Goal: Transaction & Acquisition: Purchase product/service

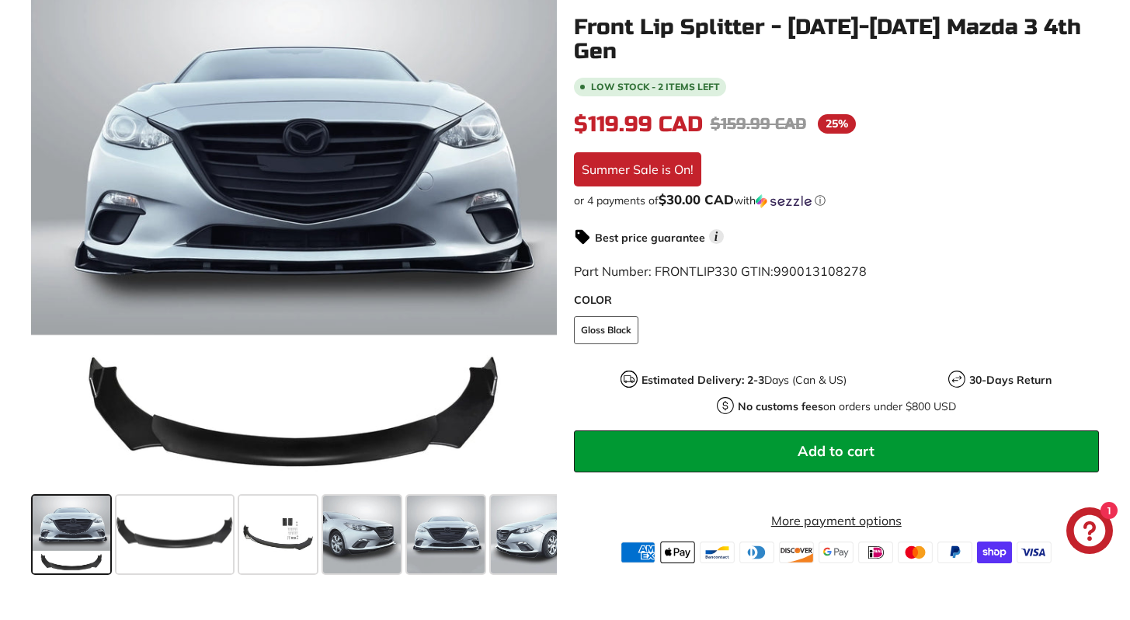
scroll to position [393, 0]
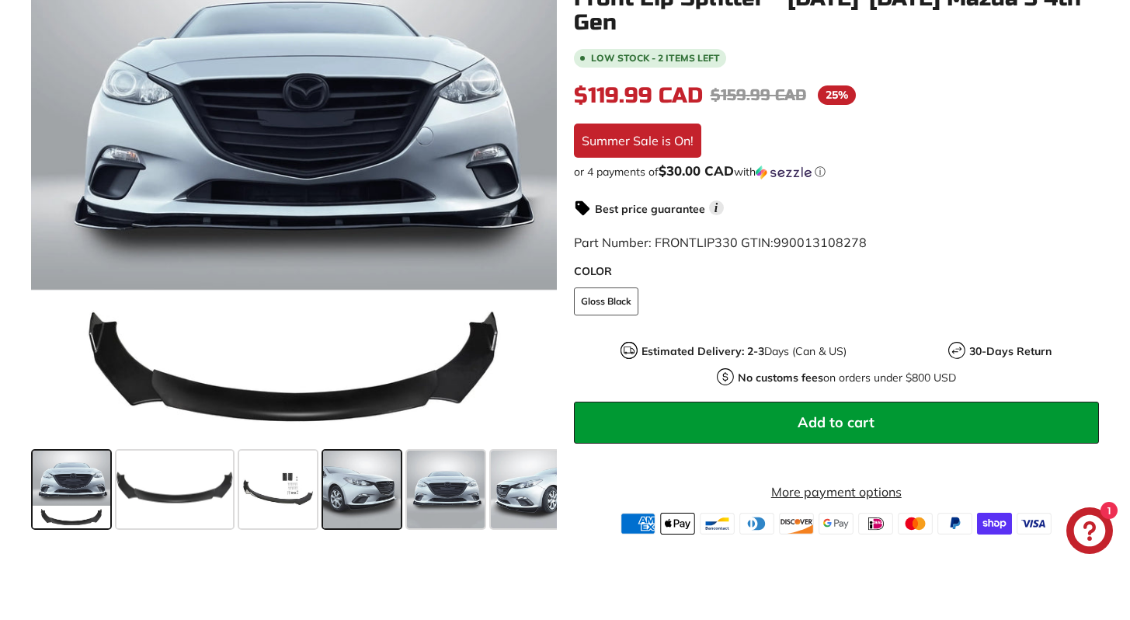
click at [367, 506] on span at bounding box center [362, 489] width 78 height 78
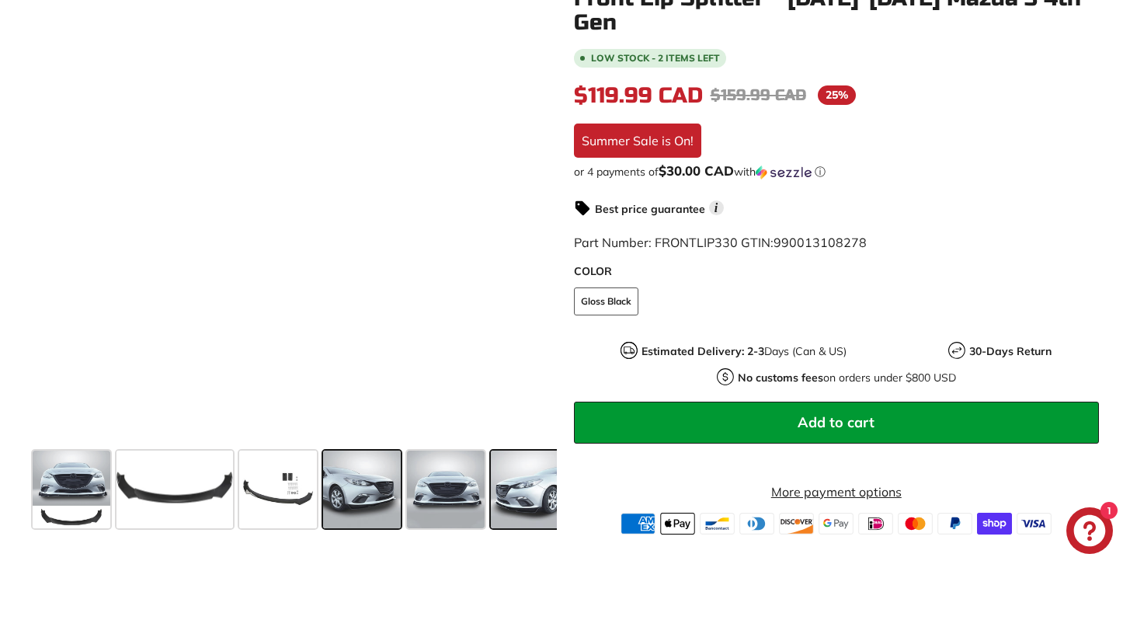
click at [533, 499] on span at bounding box center [530, 489] width 78 height 78
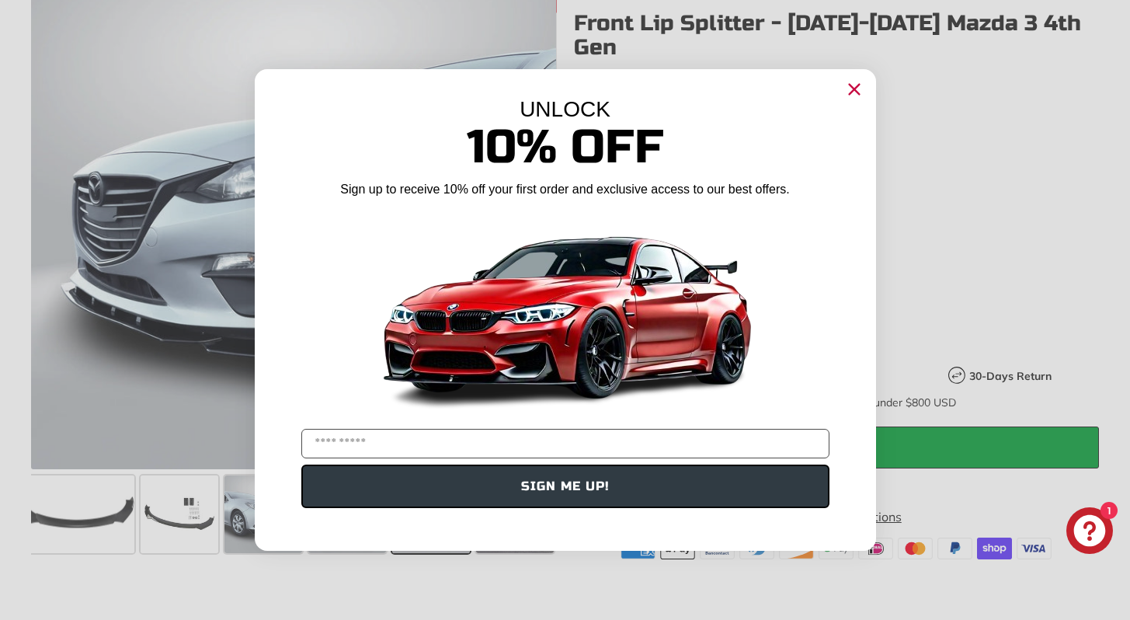
scroll to position [0, 93]
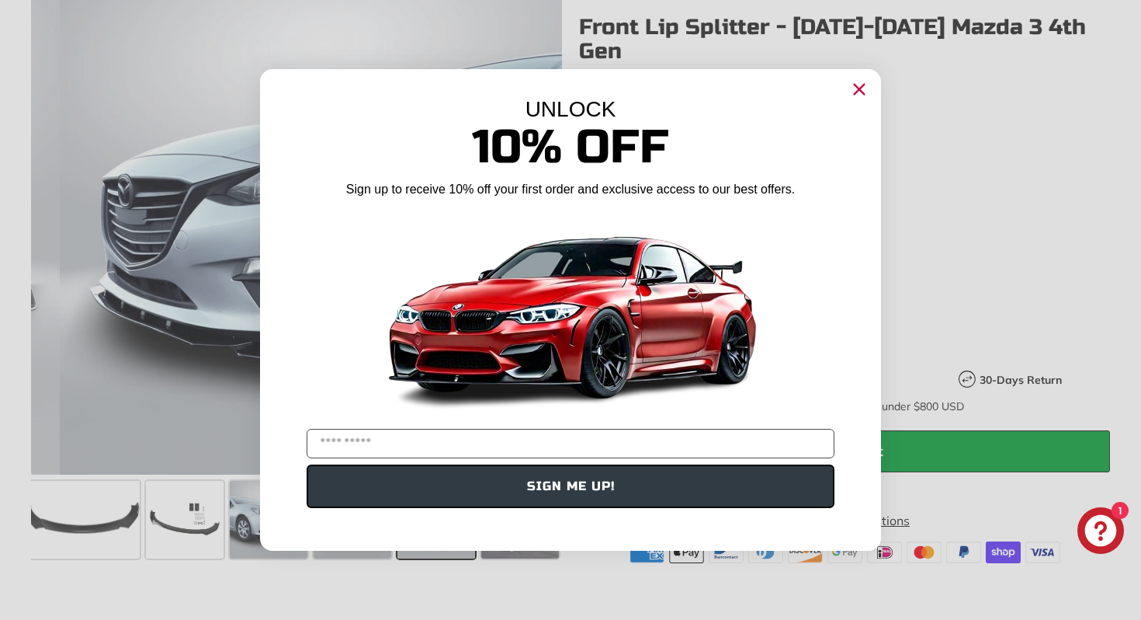
click at [862, 92] on icon "Close dialog" at bounding box center [860, 90] width 10 height 10
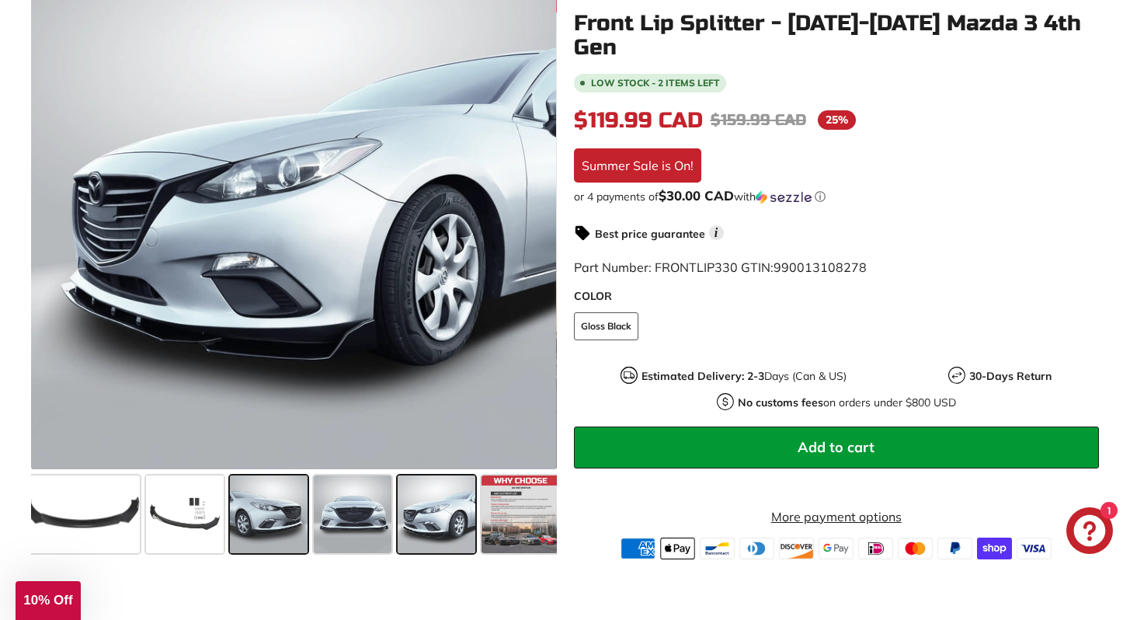
click at [266, 523] on span at bounding box center [269, 514] width 78 height 78
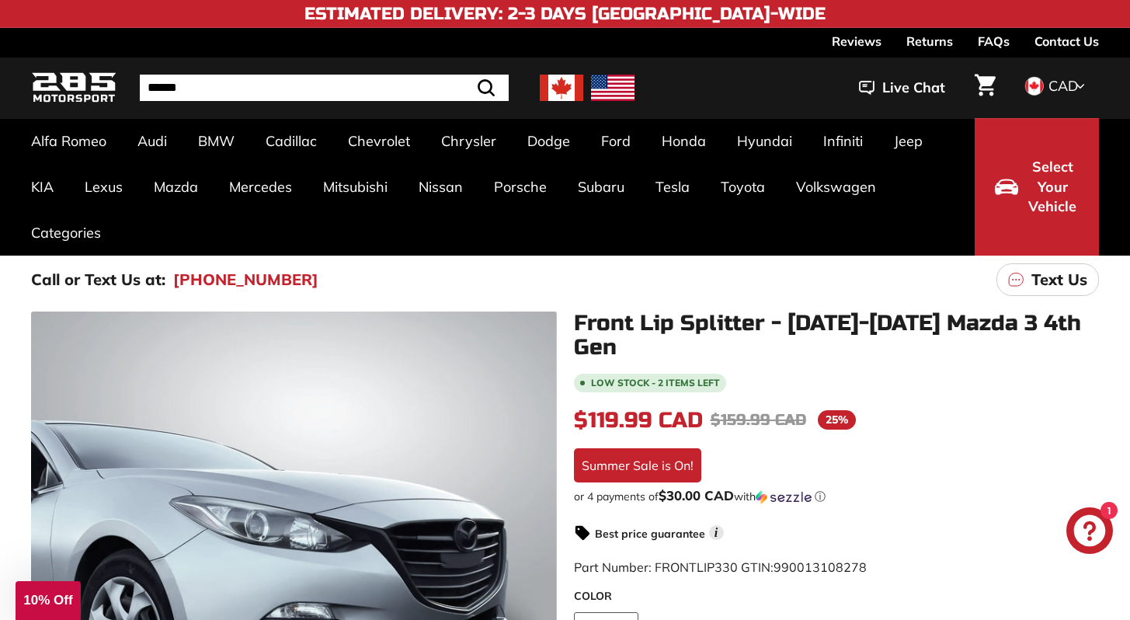
scroll to position [26, 0]
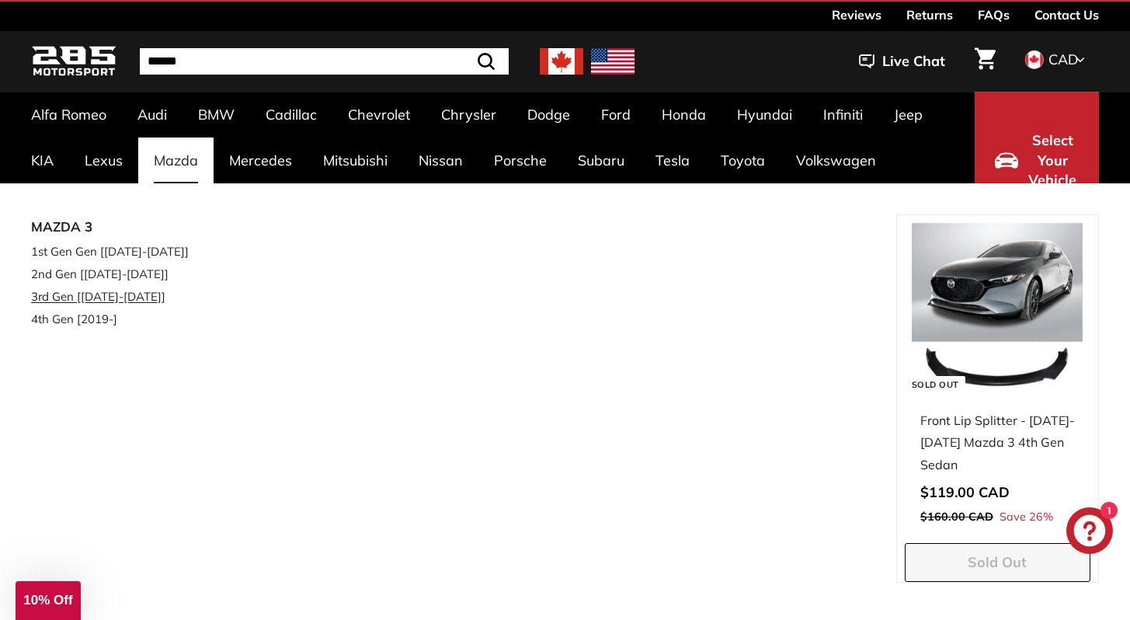
click at [112, 299] on link "3rd Gen [[DATE]-[DATE]]" at bounding box center [118, 296] width 175 height 23
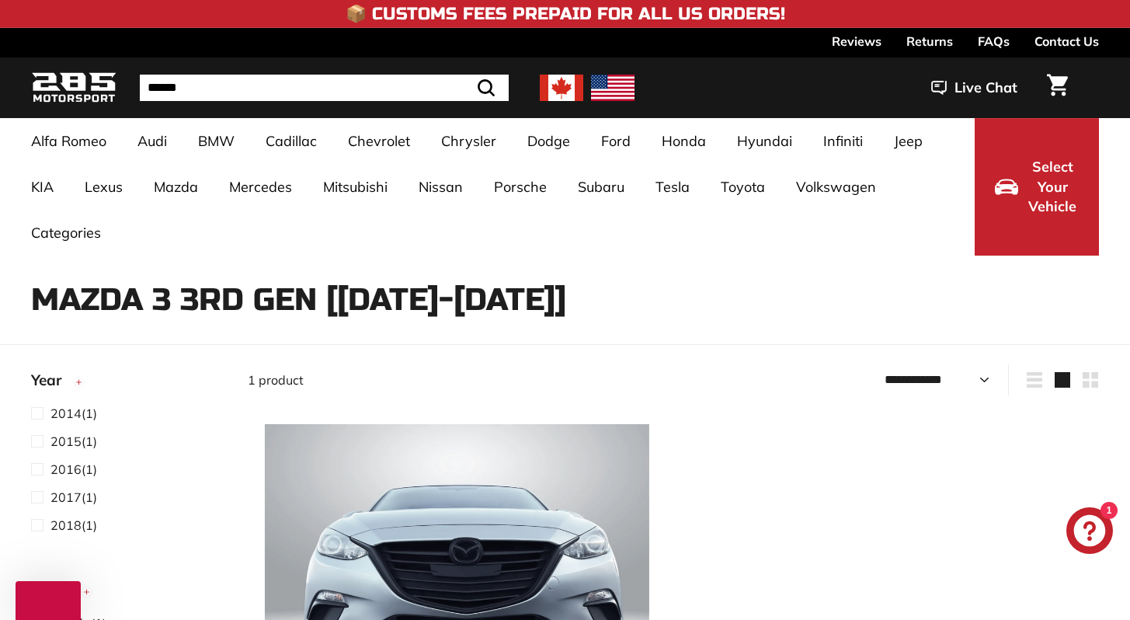
select select "**********"
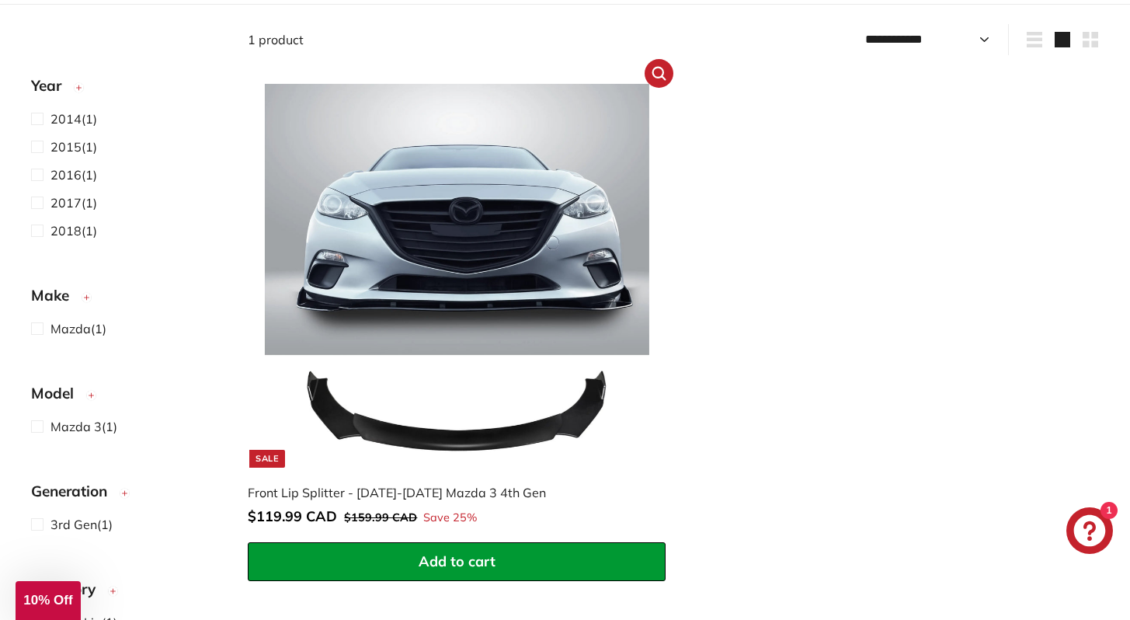
scroll to position [347, 0]
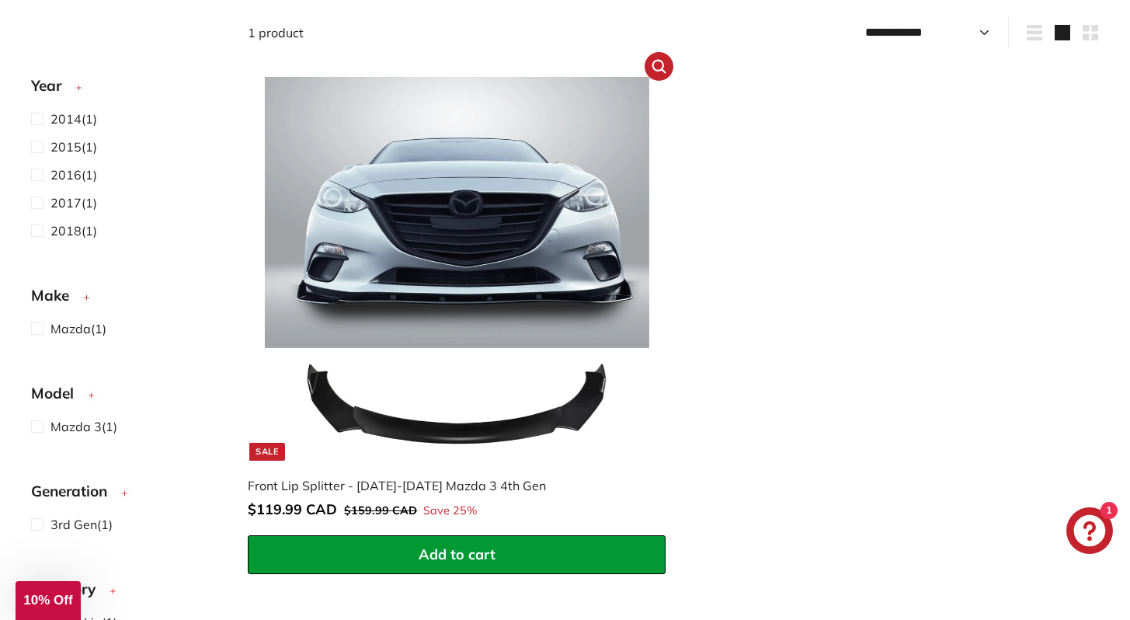
click at [400, 308] on img at bounding box center [457, 269] width 384 height 384
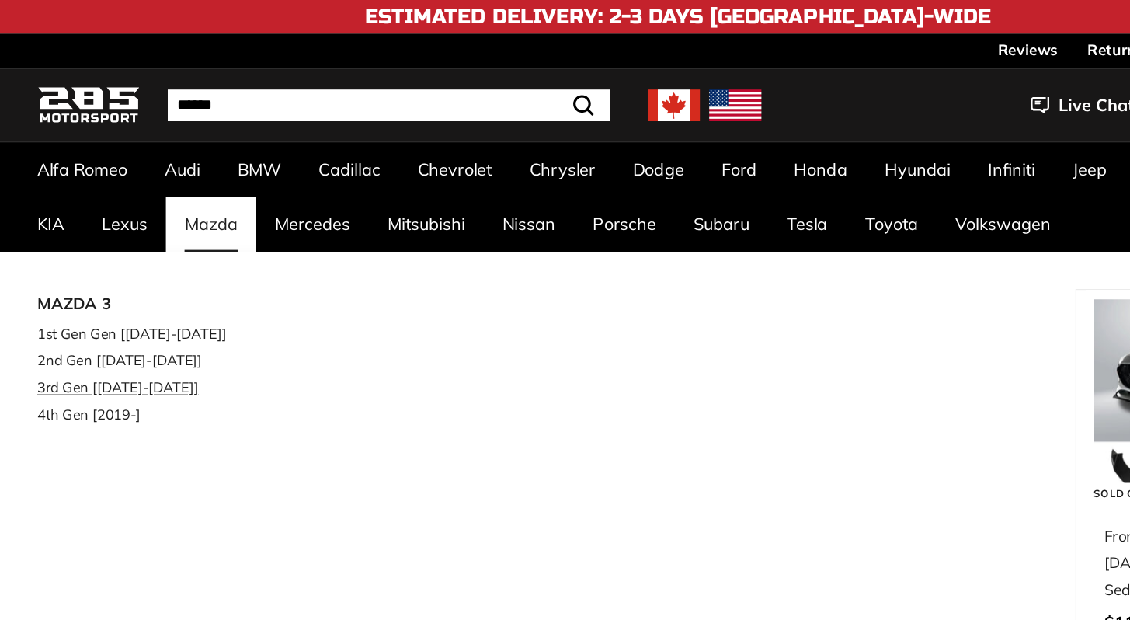
click at [89, 323] on link "3rd Gen [[DATE]-[DATE]]" at bounding box center [118, 322] width 175 height 23
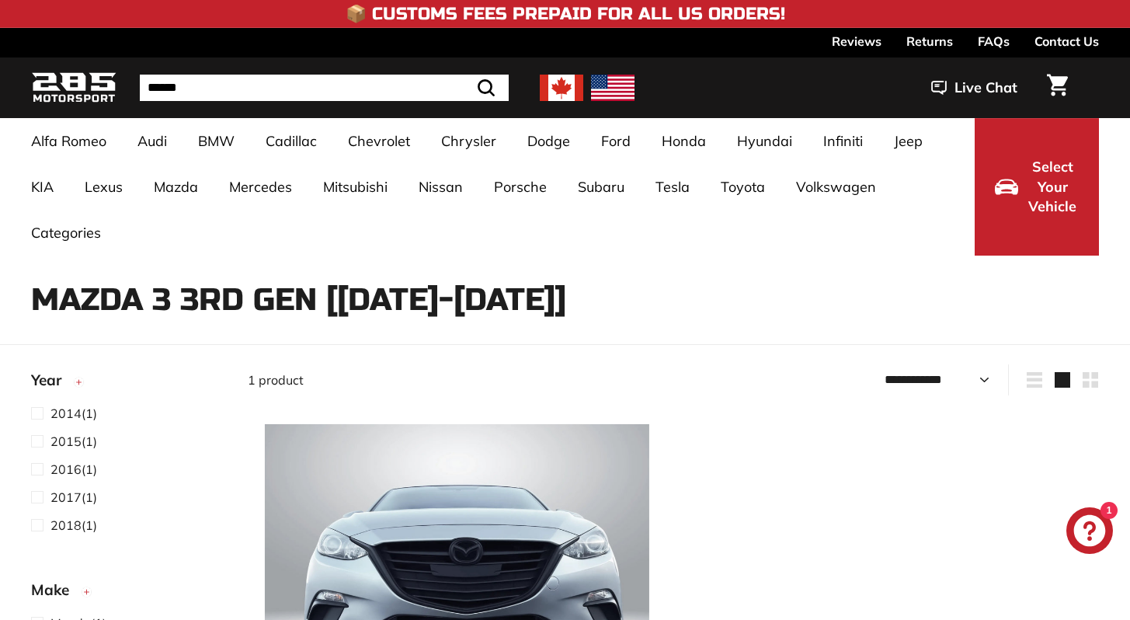
select select "**********"
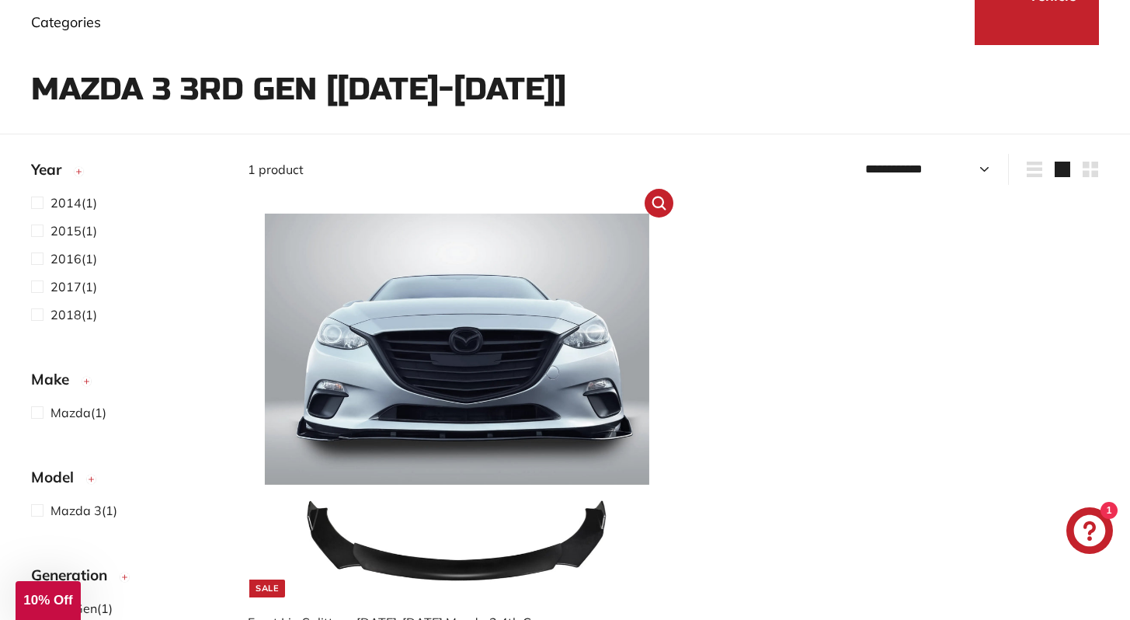
scroll to position [346, 0]
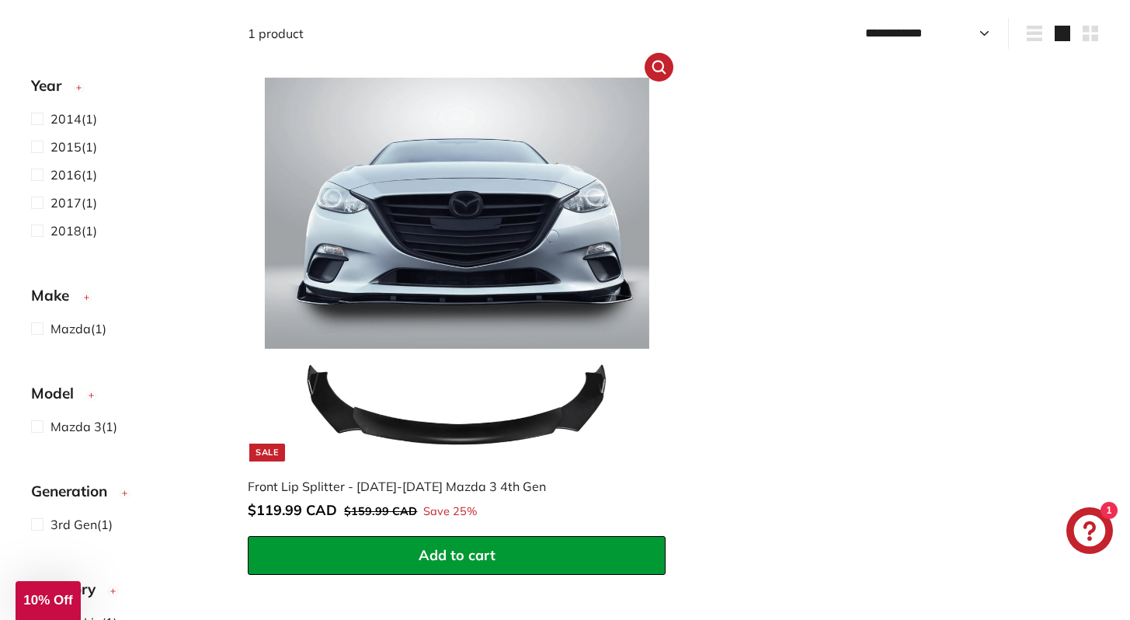
click at [307, 341] on img at bounding box center [457, 270] width 384 height 384
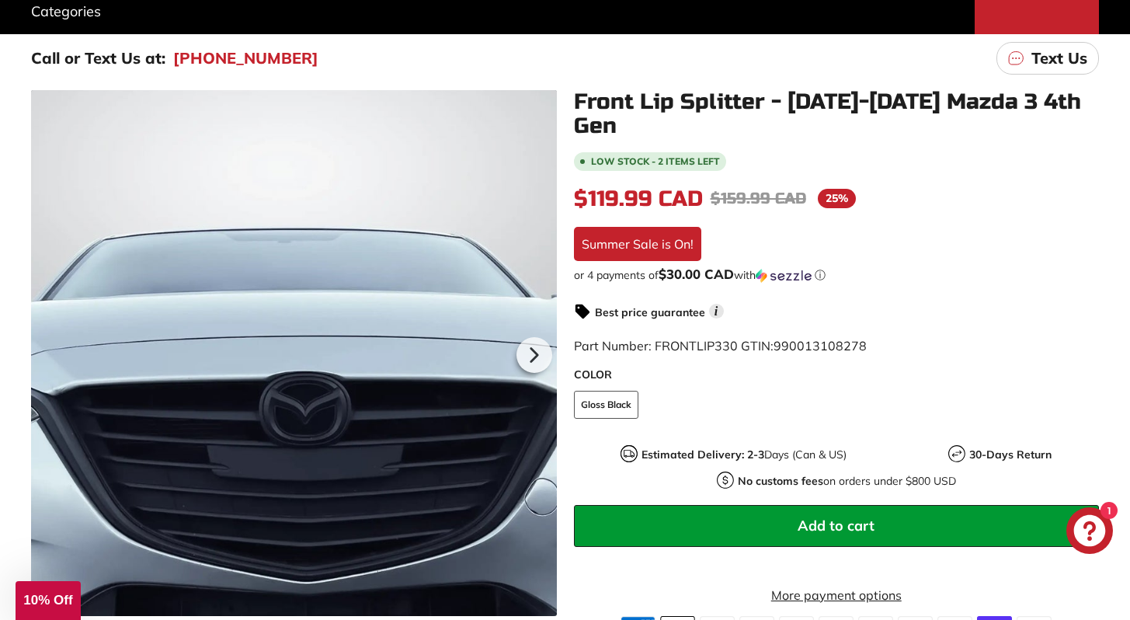
scroll to position [227, 0]
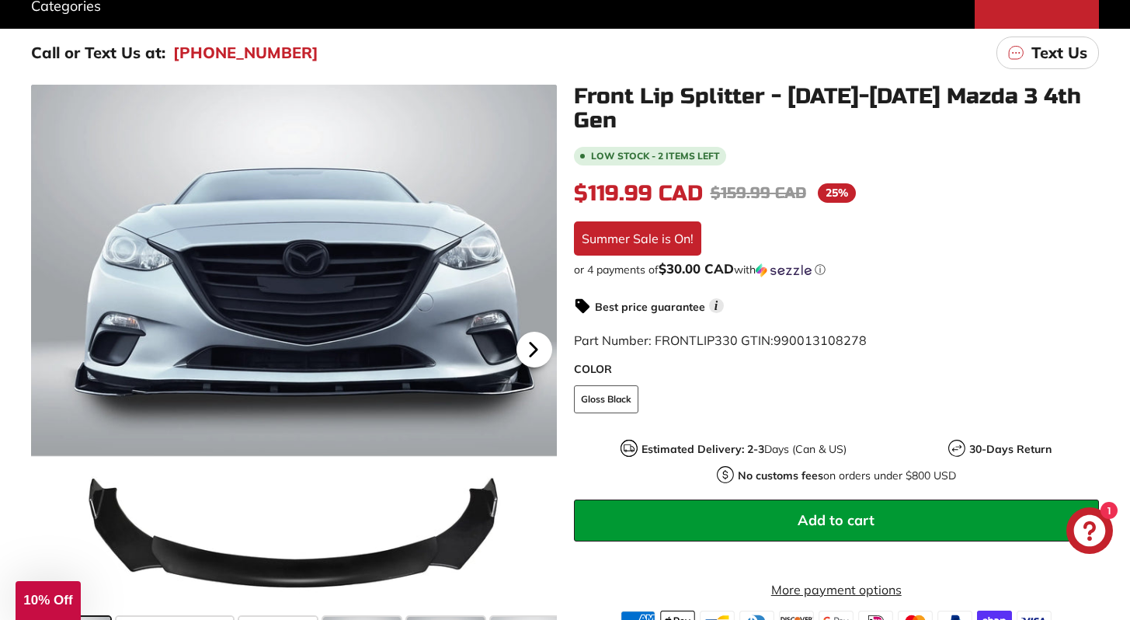
click at [531, 350] on icon at bounding box center [533, 349] width 6 height 13
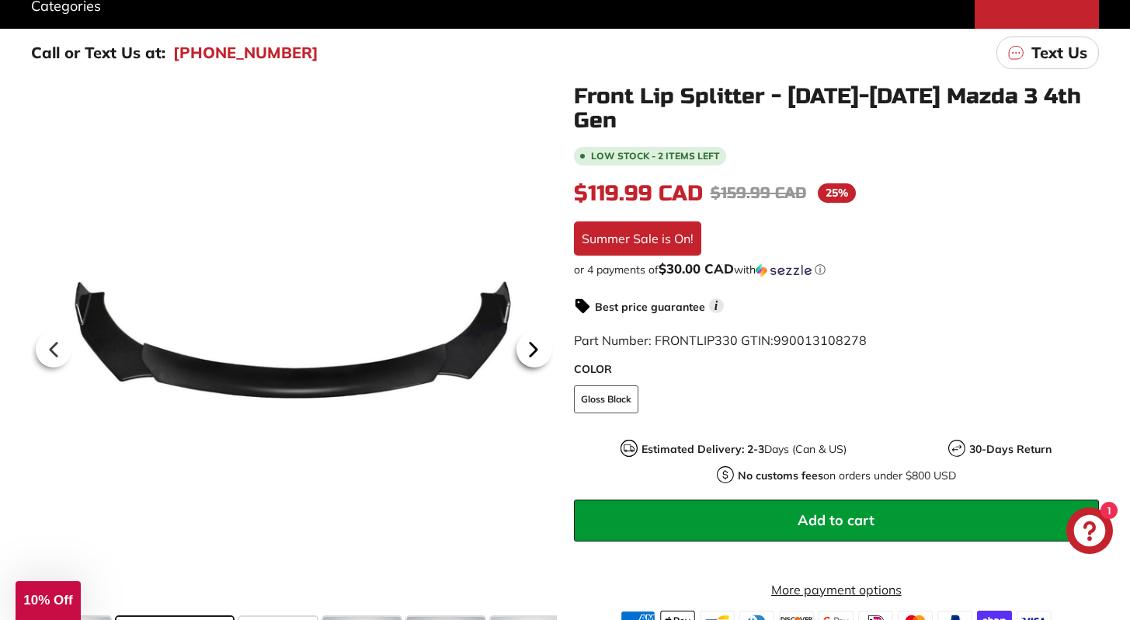
click at [531, 350] on icon at bounding box center [533, 349] width 6 height 13
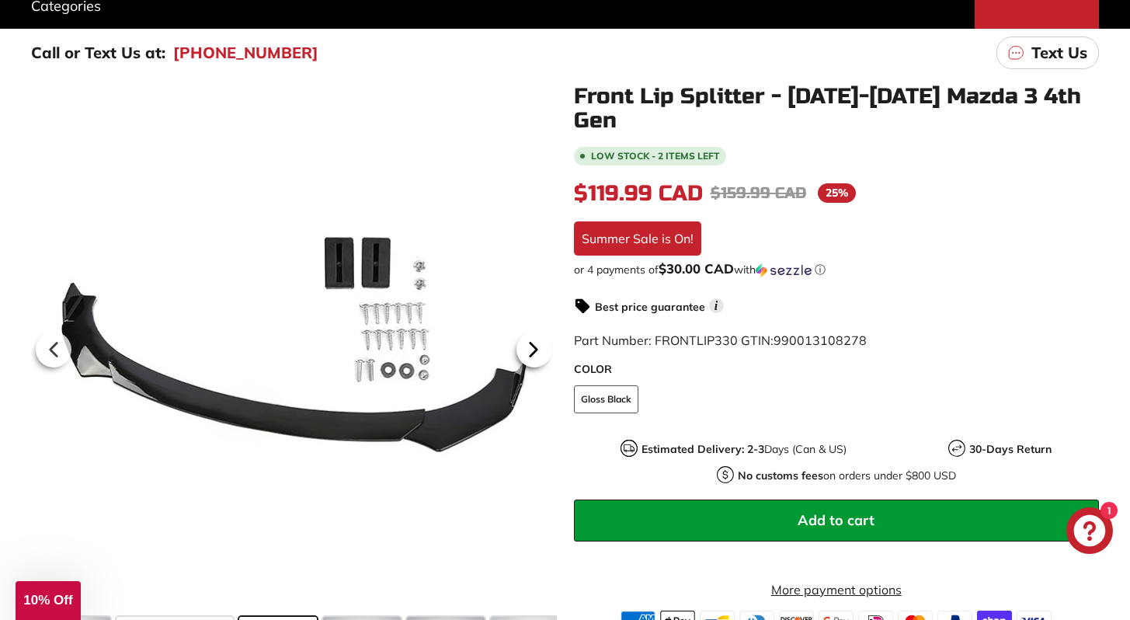
click at [531, 350] on icon at bounding box center [533, 349] width 6 height 13
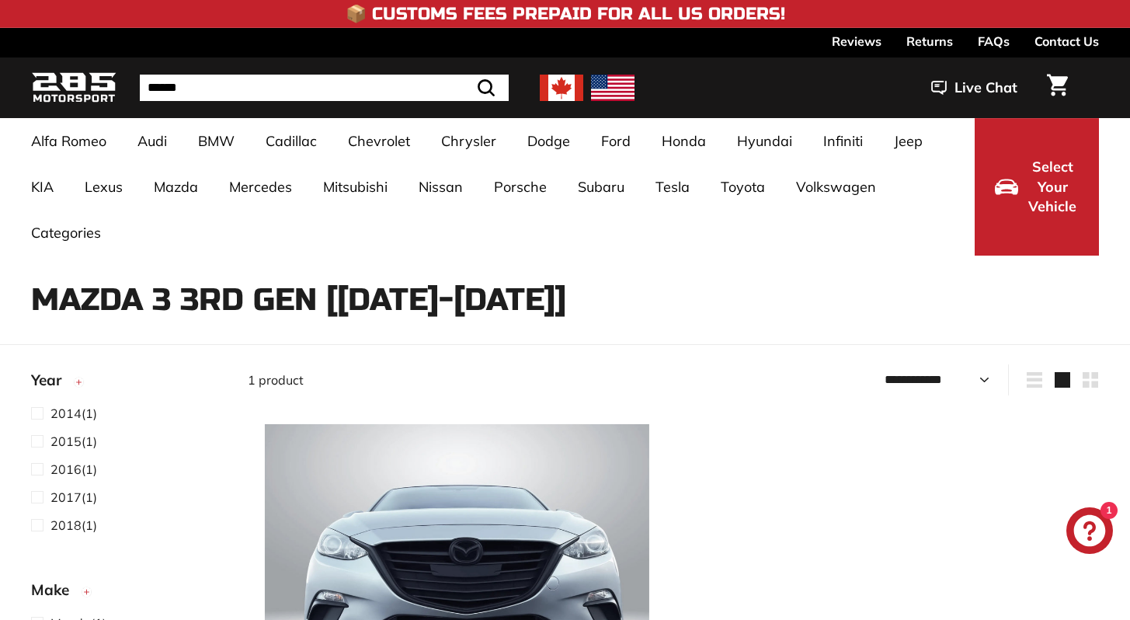
select select "**********"
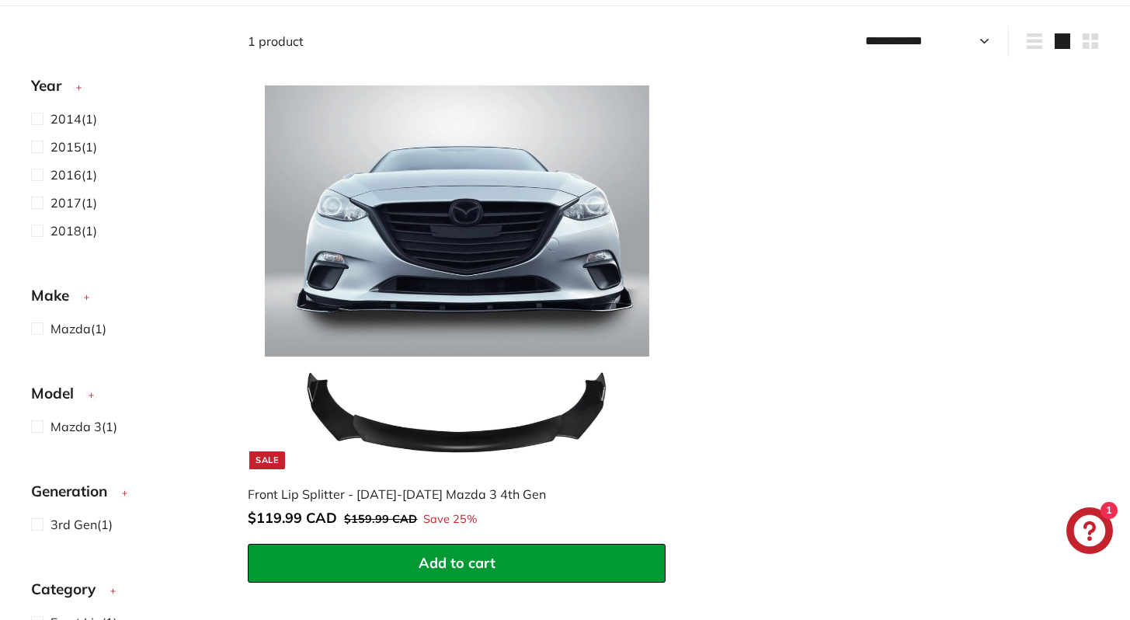
scroll to position [339, 0]
